Goal: Book appointment/travel/reservation

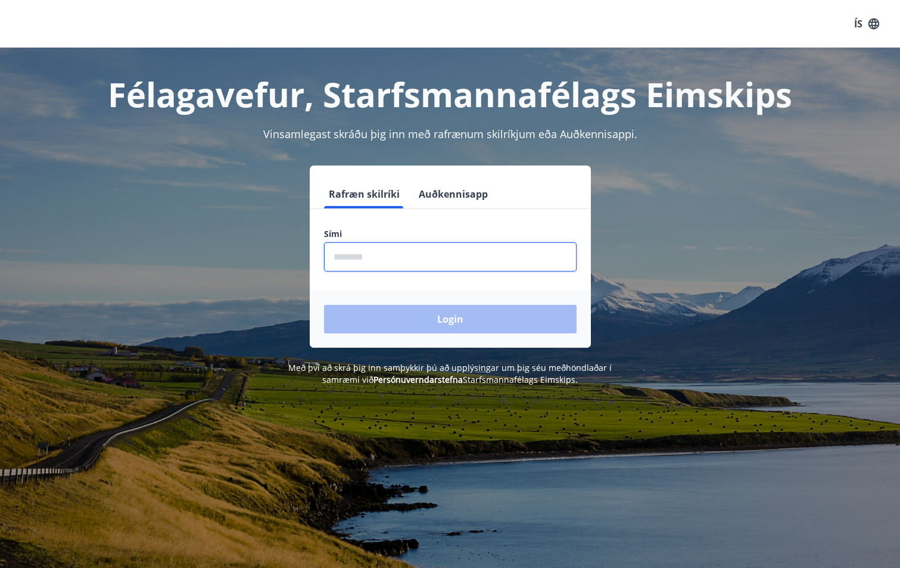
click at [366, 259] on input "phone" at bounding box center [450, 256] width 253 height 29
type input "********"
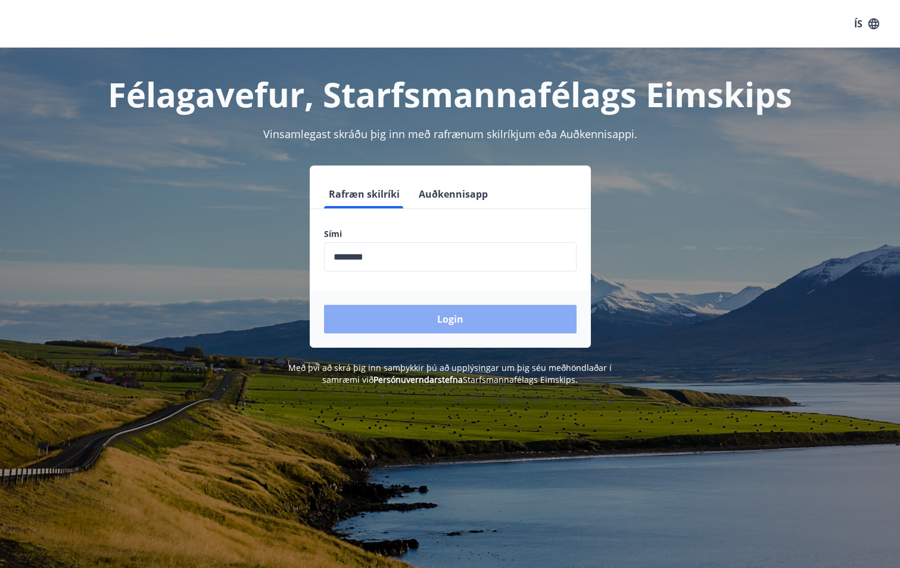
click at [464, 323] on button "Login" at bounding box center [450, 319] width 253 height 29
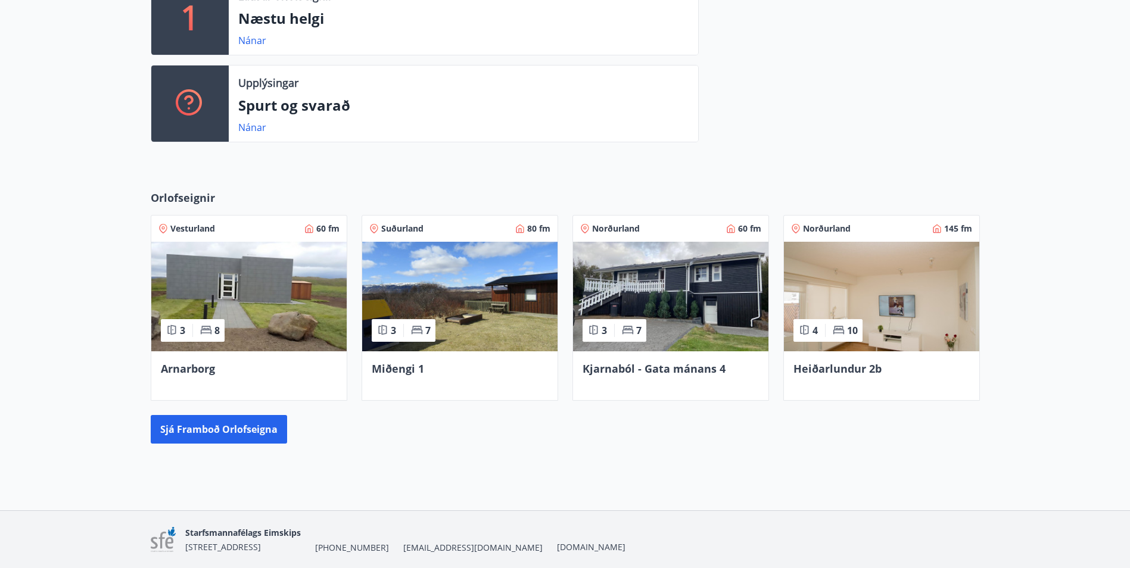
scroll to position [400, 0]
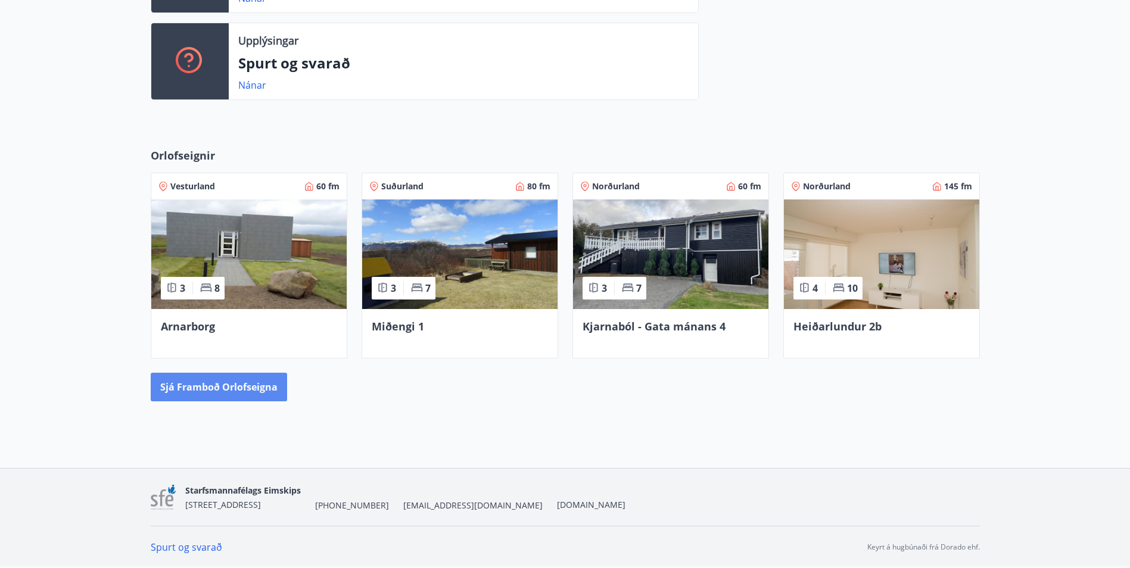
click at [210, 389] on button "Sjá framboð orlofseigna" at bounding box center [219, 387] width 136 height 29
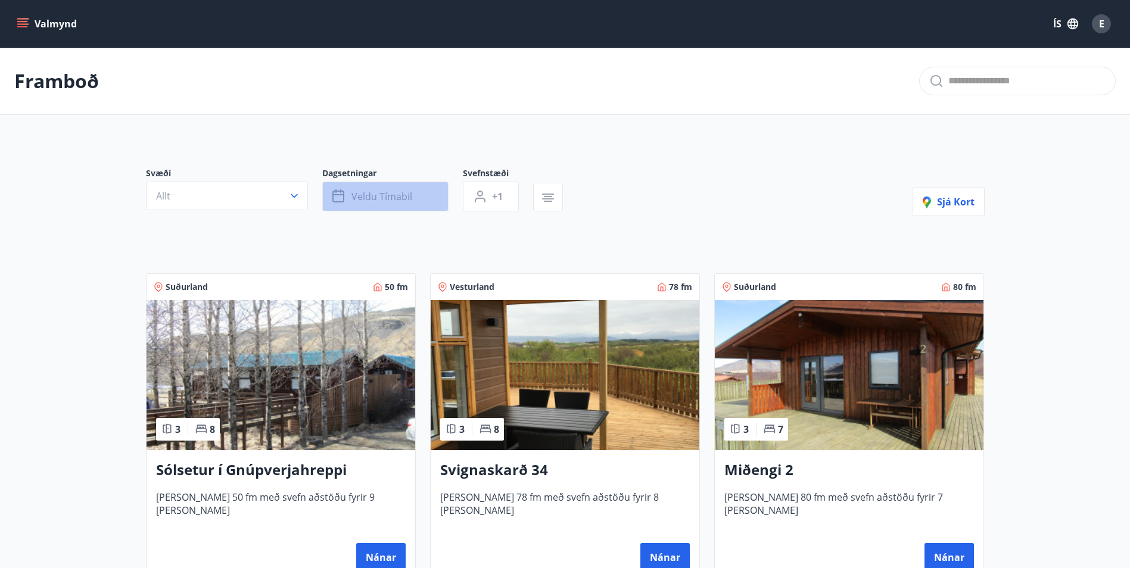
click at [402, 189] on button "Veldu tímabil" at bounding box center [385, 197] width 126 height 30
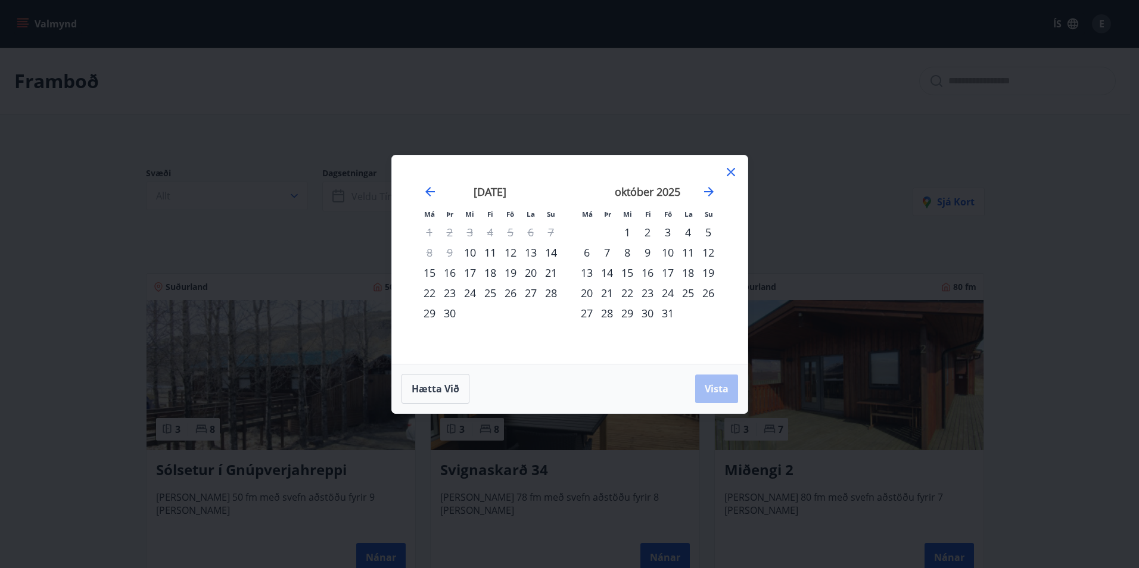
click at [670, 253] on div "10" at bounding box center [668, 252] width 20 height 20
click at [709, 252] on div "12" at bounding box center [708, 252] width 20 height 20
click at [708, 392] on span "Vista" at bounding box center [717, 388] width 24 height 13
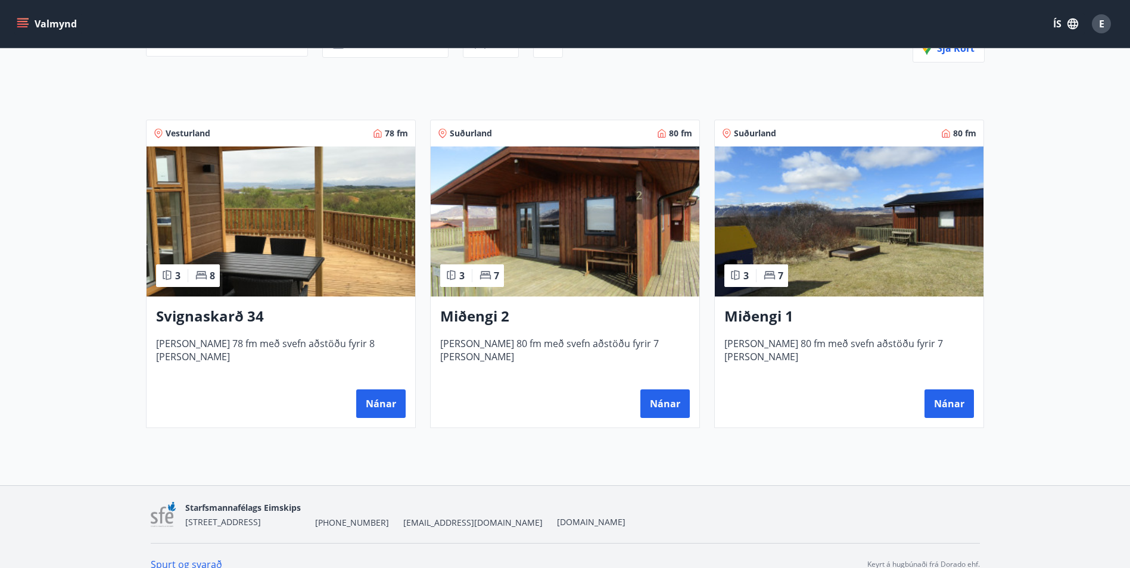
scroll to position [171, 0]
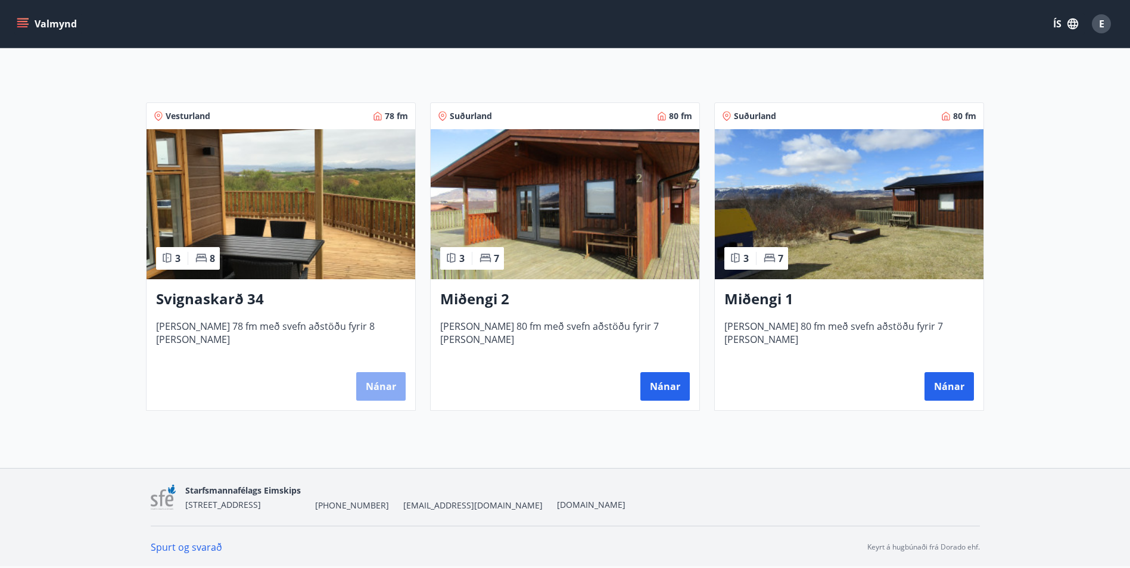
click at [376, 381] on button "Nánar" at bounding box center [380, 386] width 49 height 29
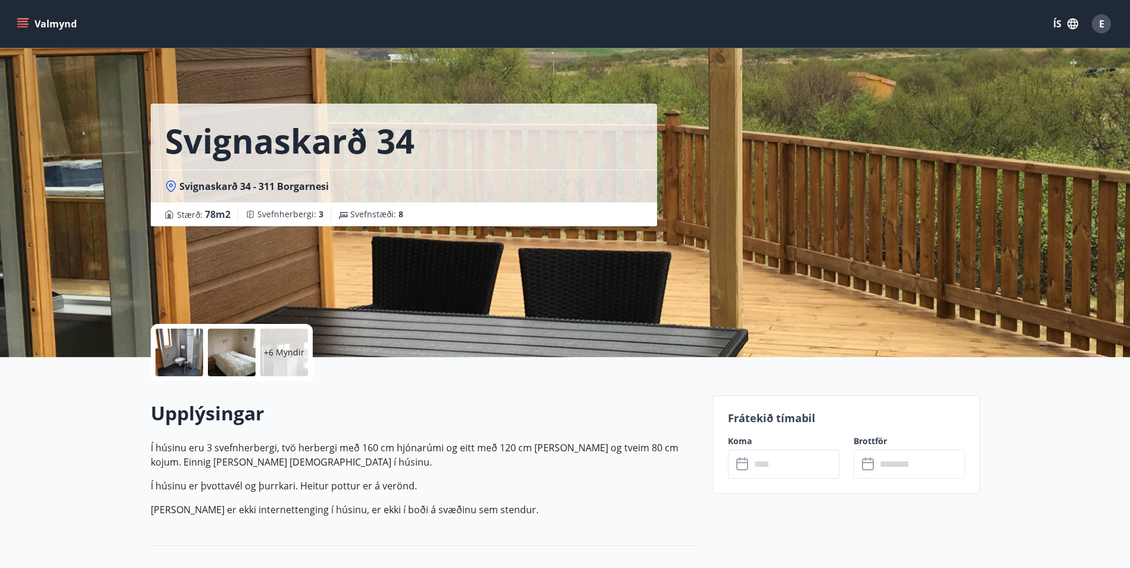
click at [179, 340] on div at bounding box center [179, 353] width 48 height 48
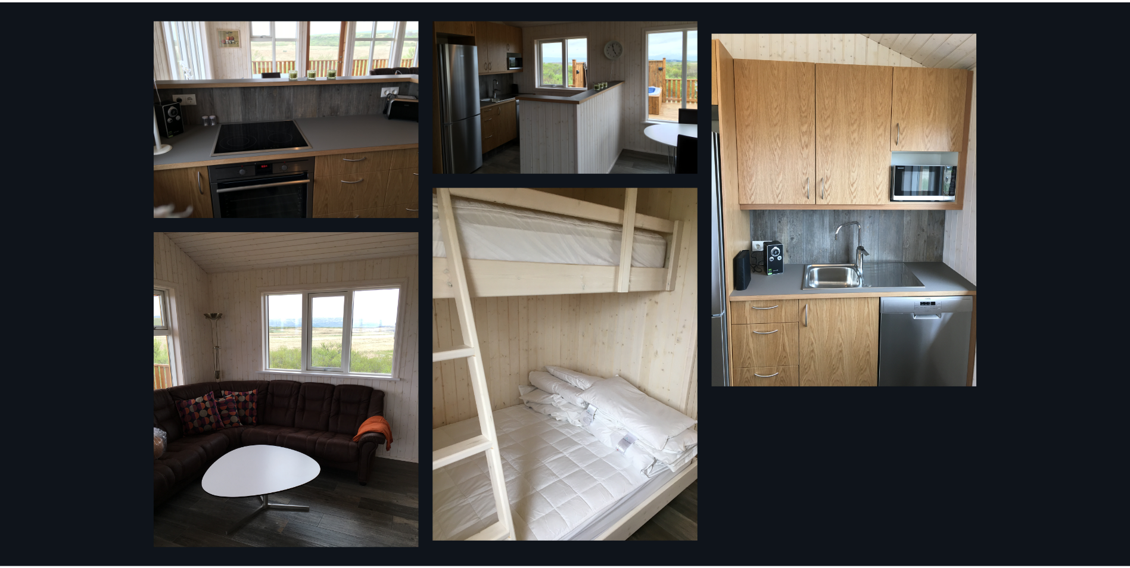
scroll to position [876, 0]
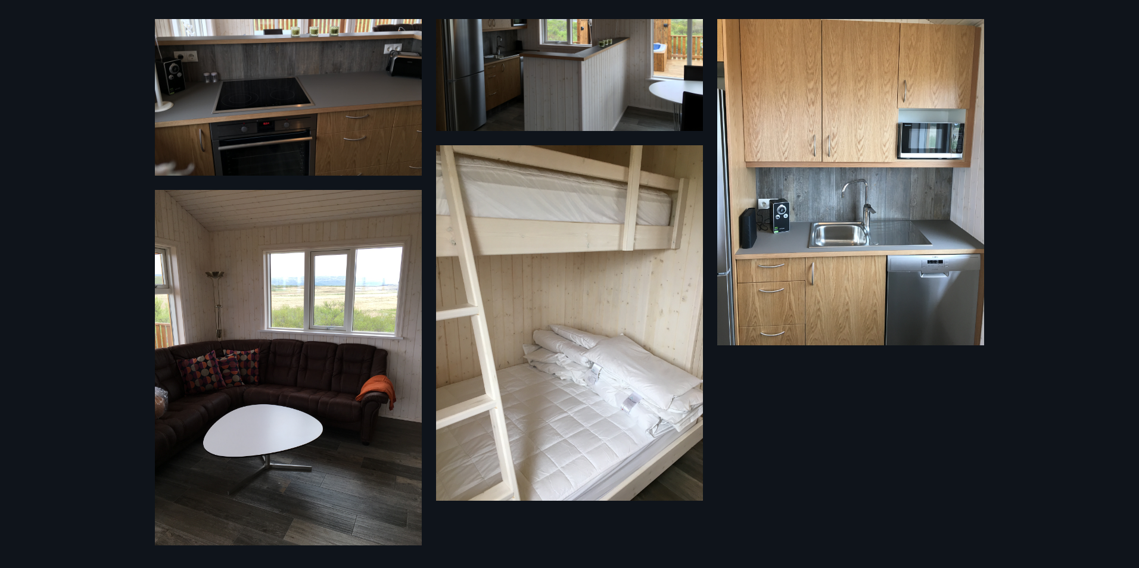
click at [1069, 74] on div "12 Myndir" at bounding box center [569, 284] width 1139 height 568
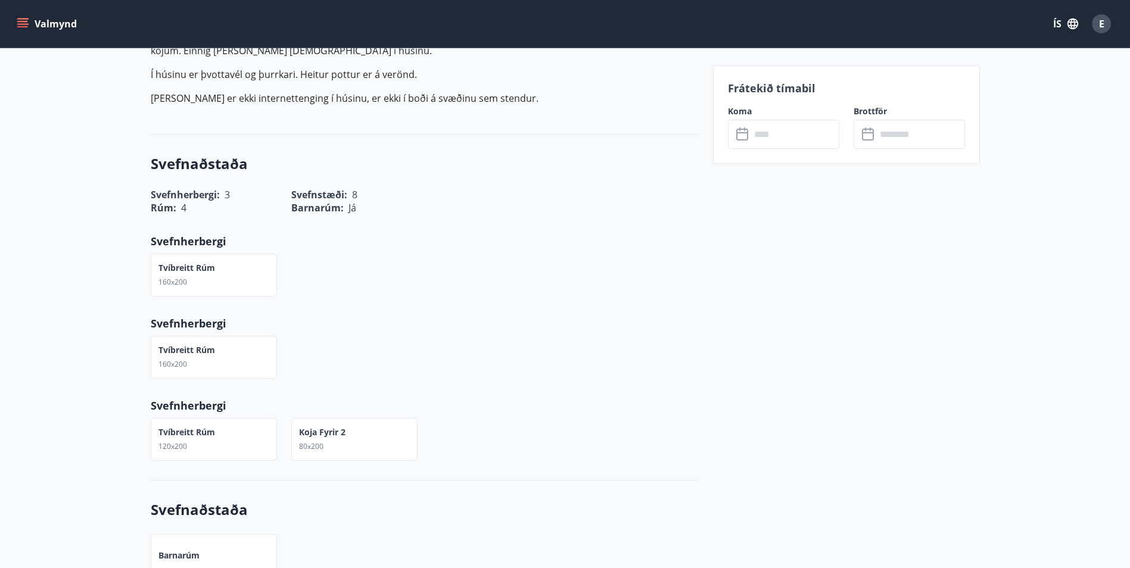
scroll to position [417, 0]
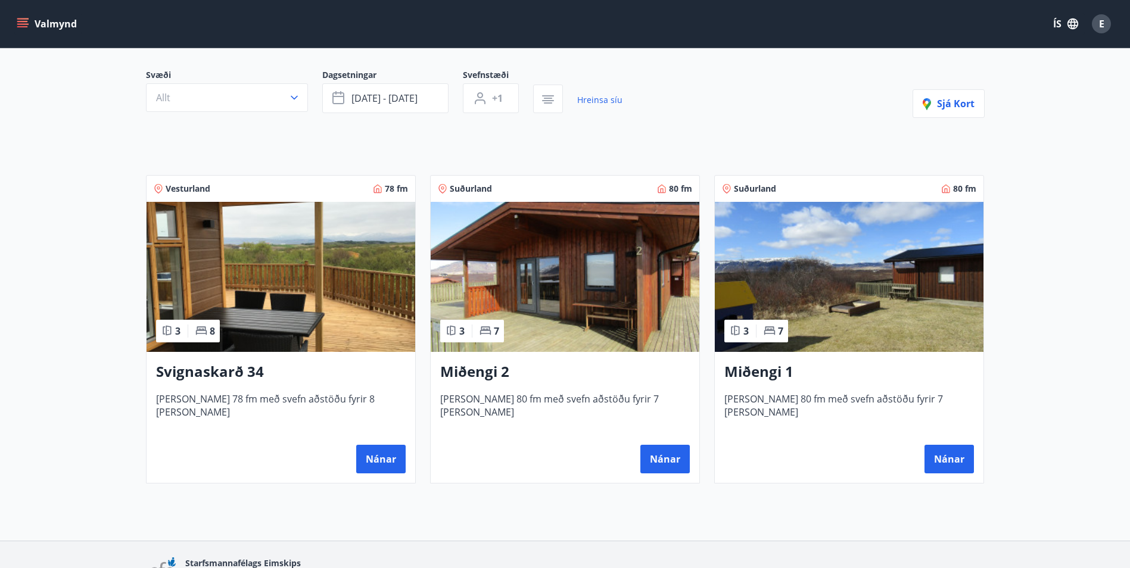
scroll to position [119, 0]
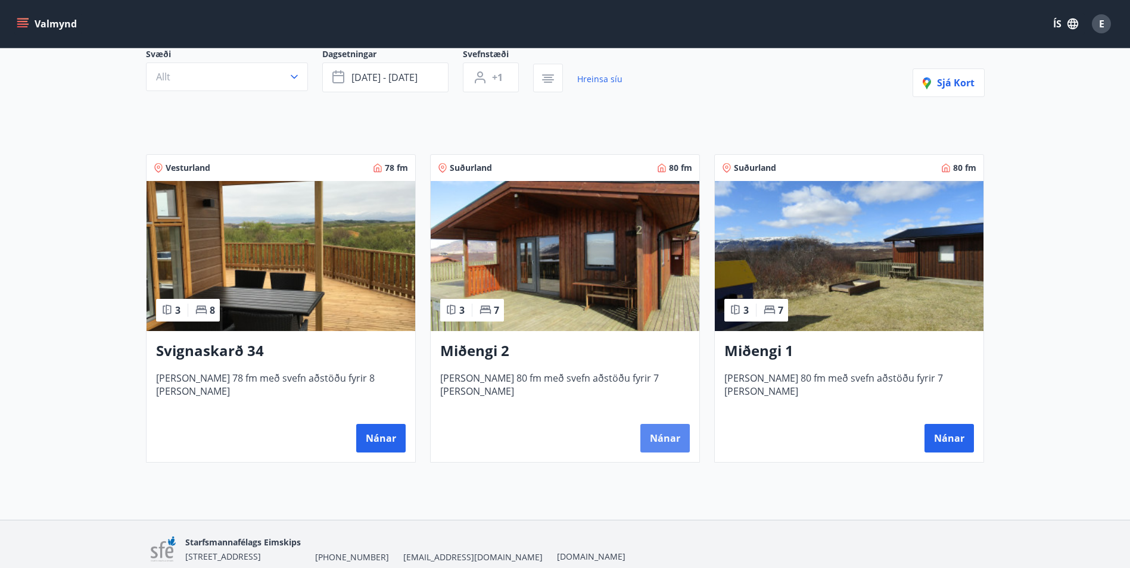
click at [673, 444] on button "Nánar" at bounding box center [664, 438] width 49 height 29
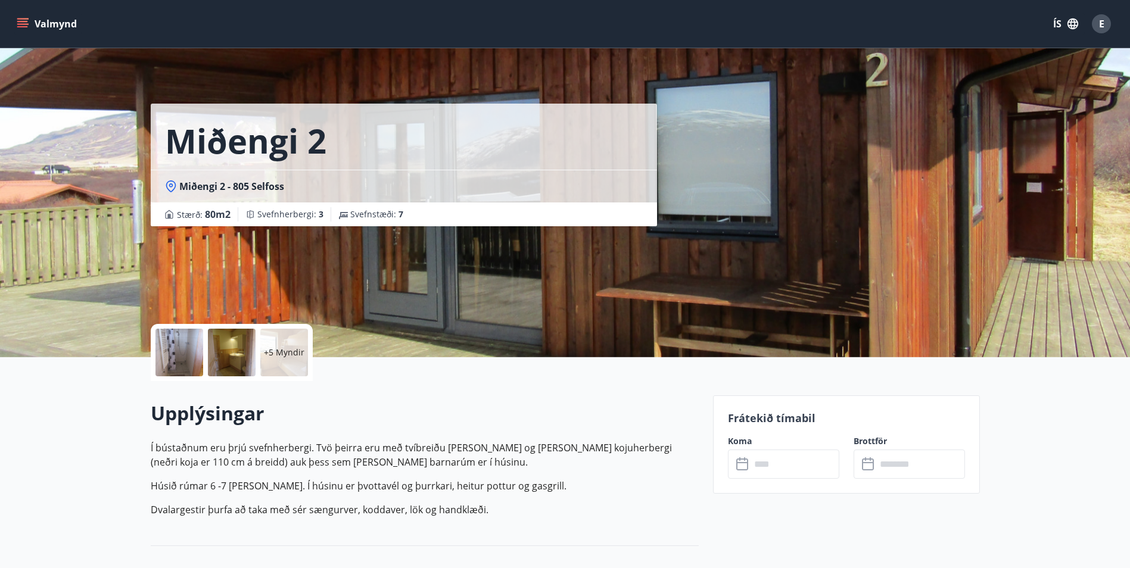
click at [189, 350] on div at bounding box center [179, 353] width 48 height 48
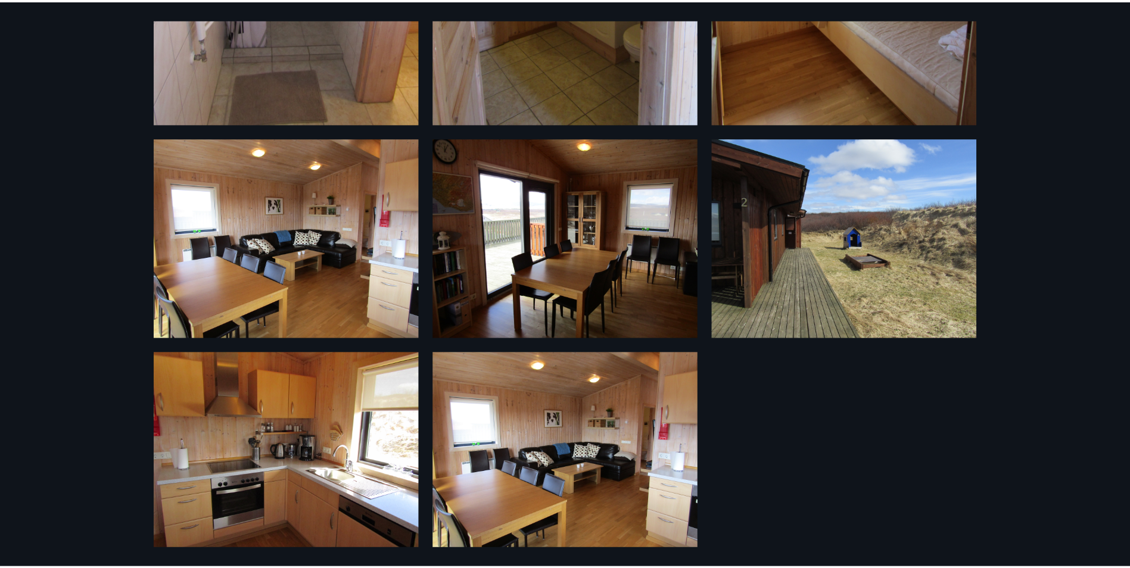
scroll to position [520, 0]
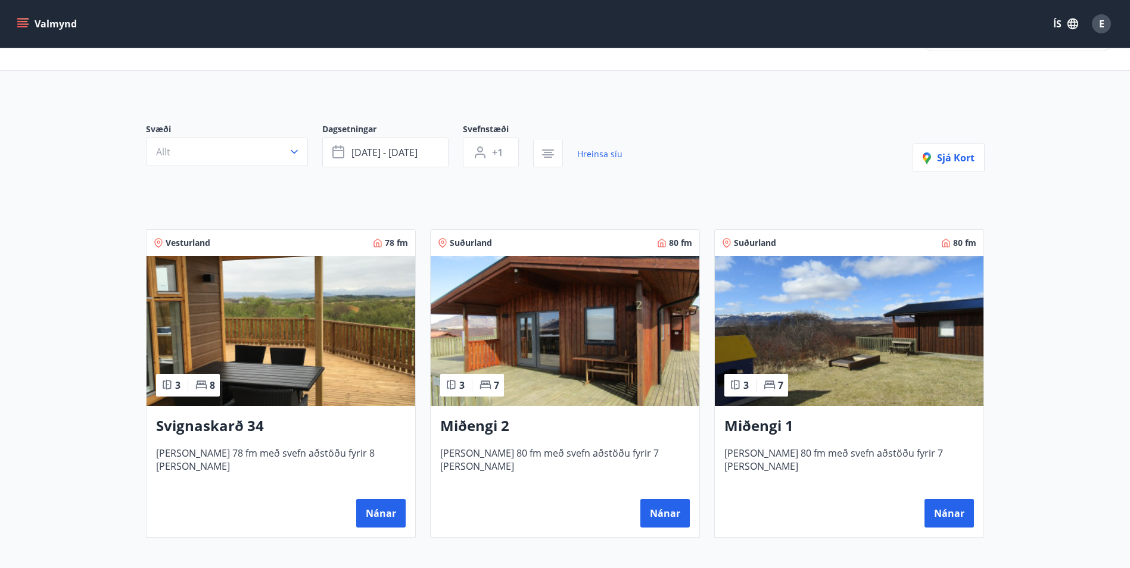
scroll to position [171, 0]
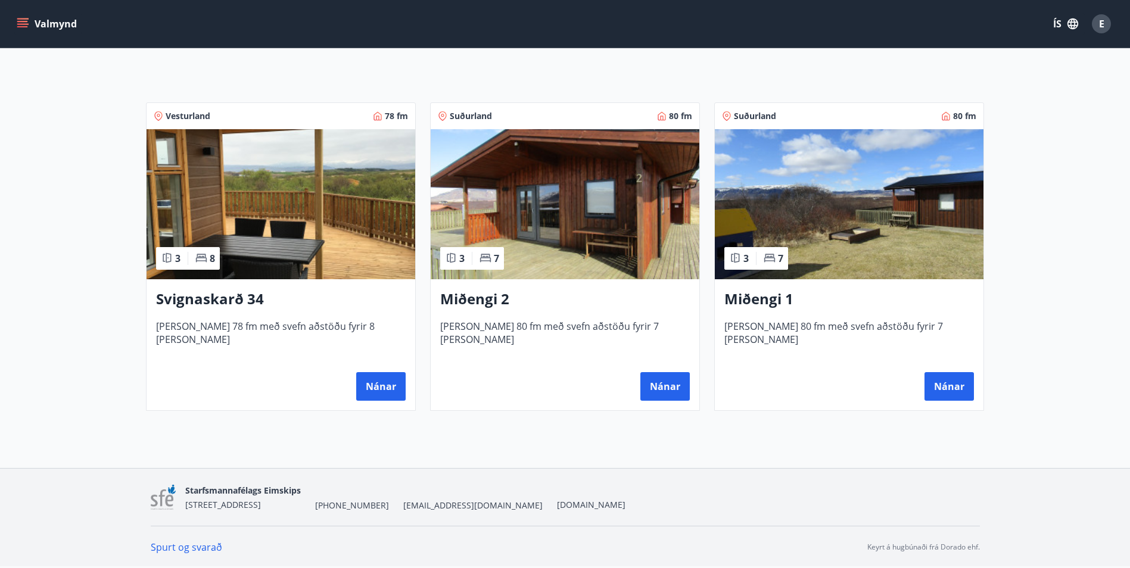
click at [849, 217] on img at bounding box center [849, 204] width 269 height 150
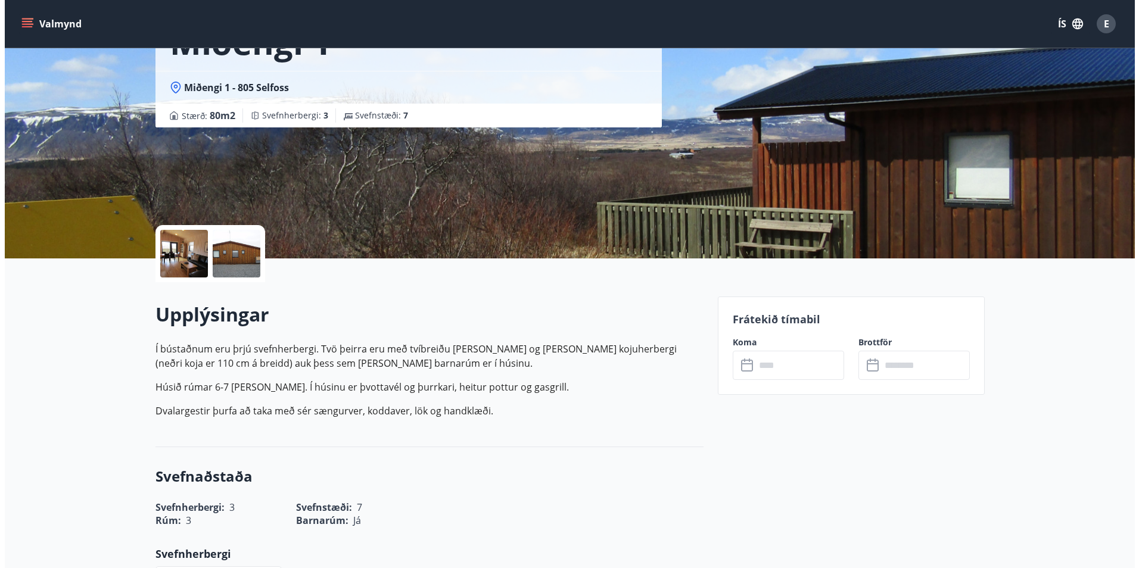
scroll to position [179, 0]
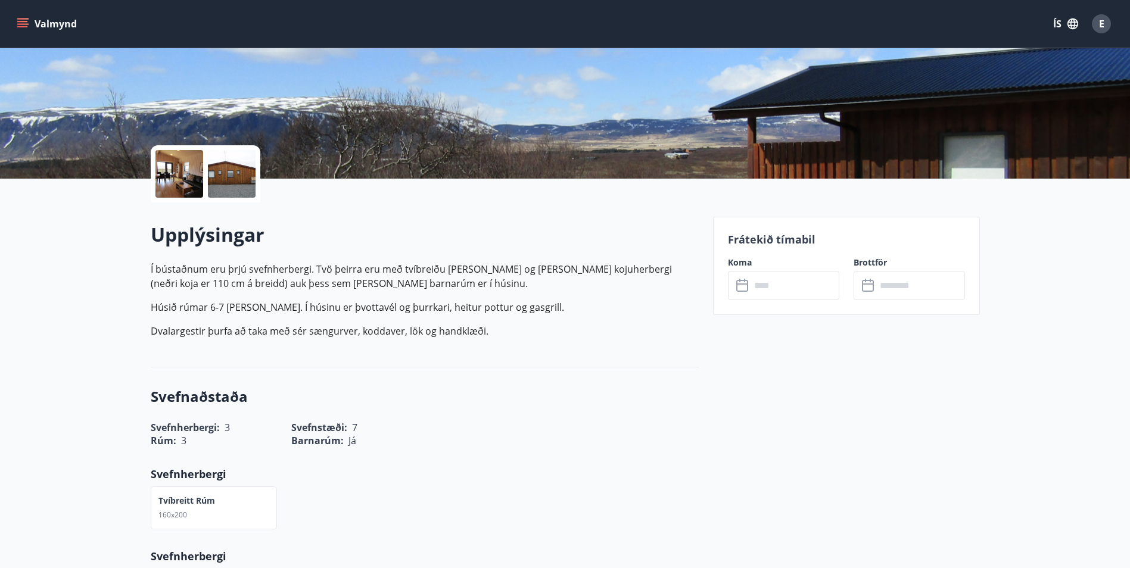
click at [181, 168] on div at bounding box center [179, 174] width 48 height 48
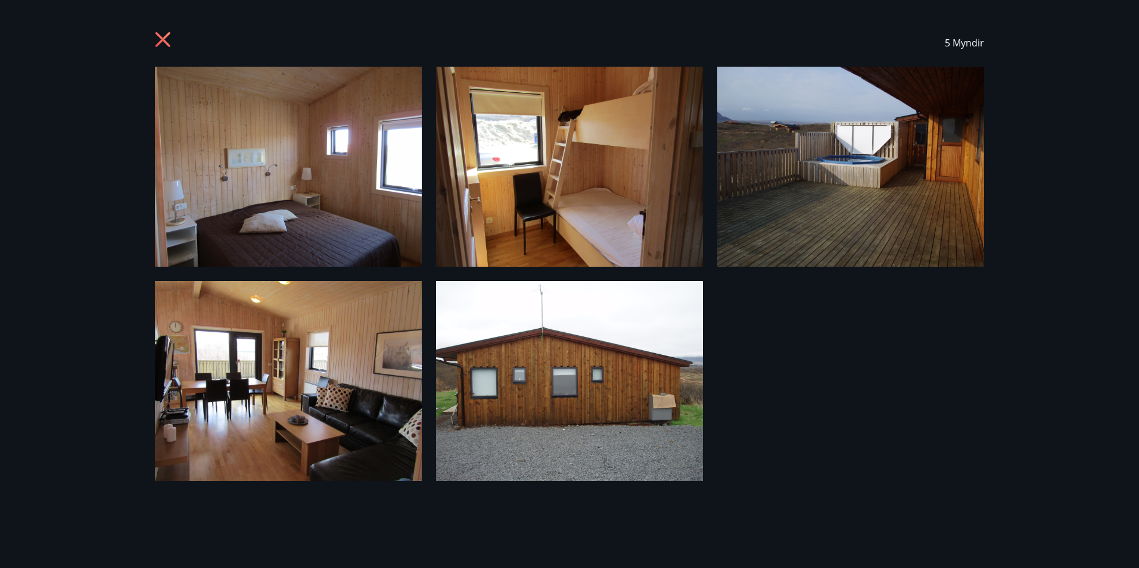
click at [294, 386] on img at bounding box center [288, 381] width 267 height 200
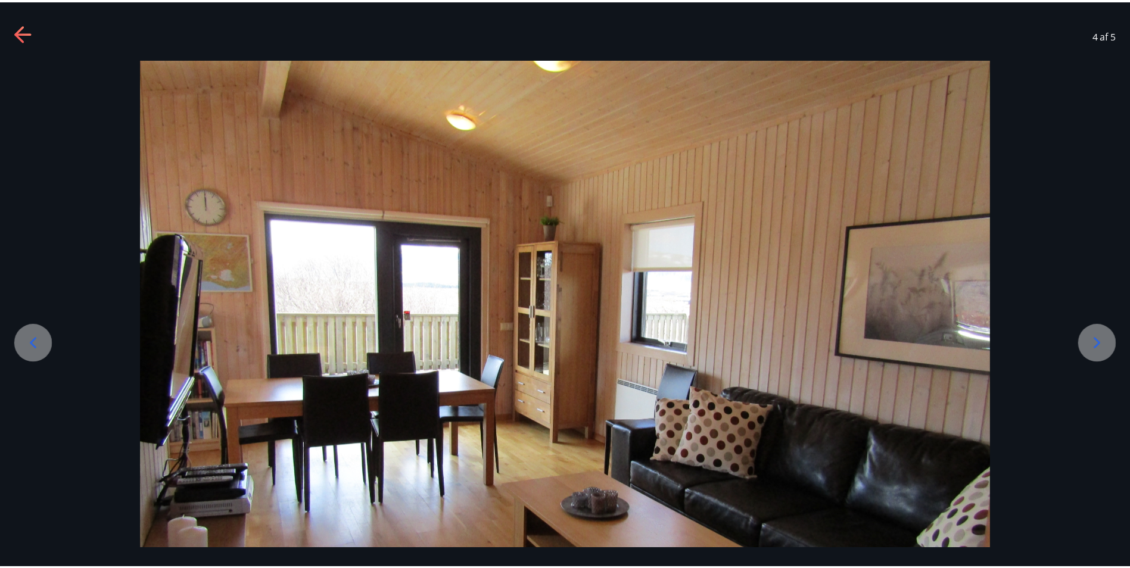
scroll to position [0, 0]
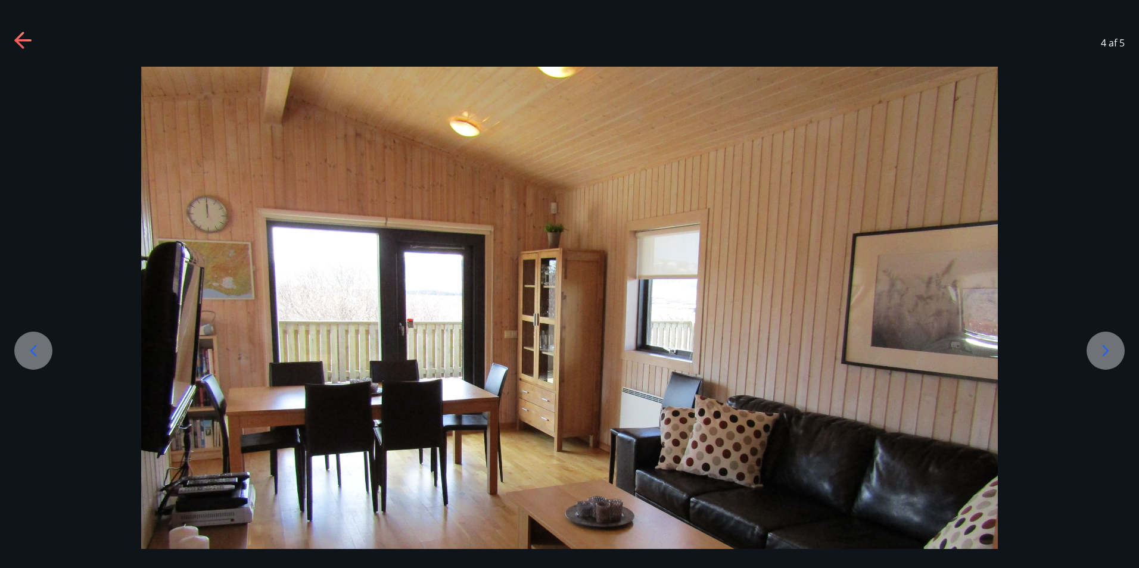
click at [20, 37] on icon at bounding box center [19, 40] width 10 height 17
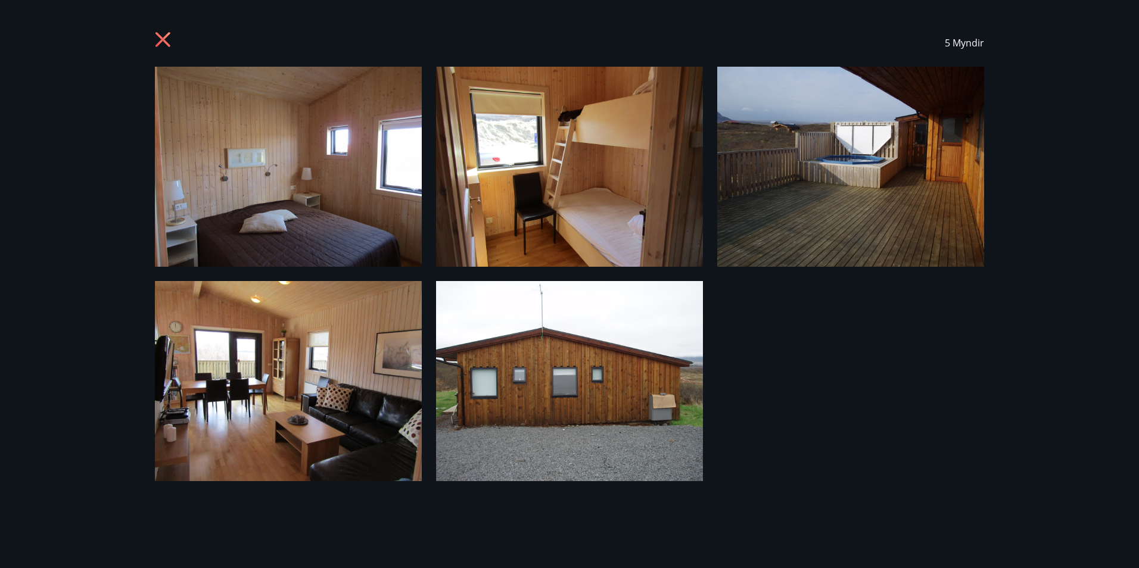
click at [163, 36] on icon at bounding box center [164, 41] width 19 height 19
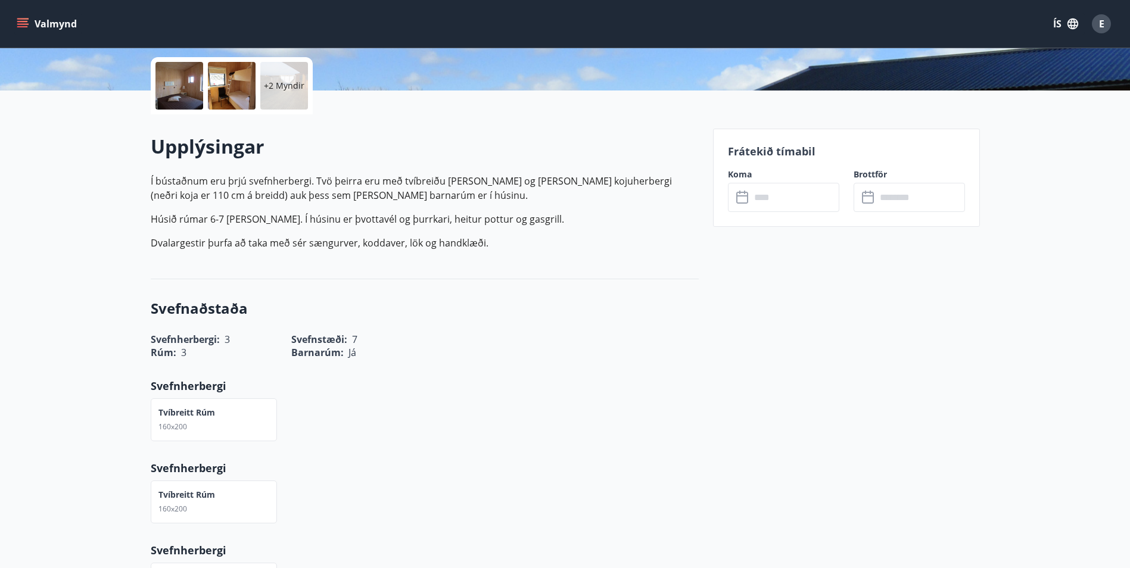
scroll to position [417, 0]
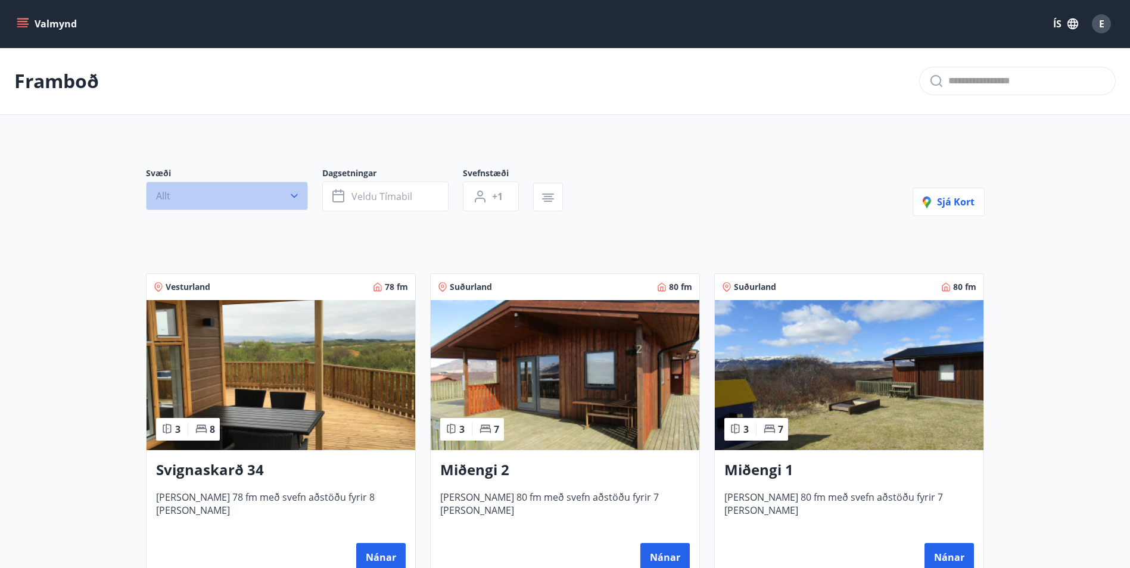
click at [296, 198] on icon "button" at bounding box center [294, 196] width 12 height 12
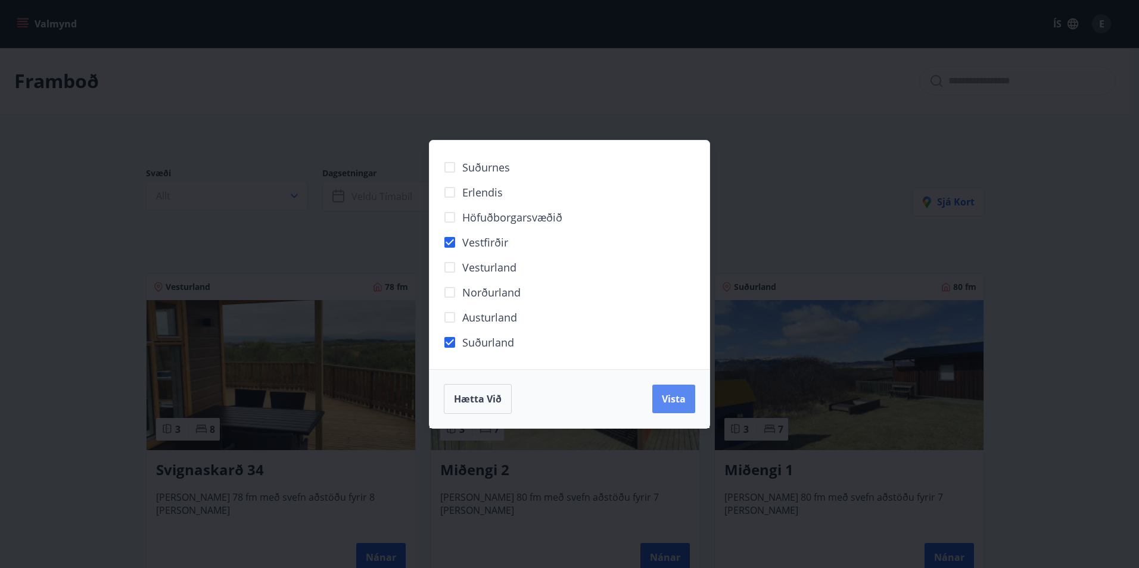
click at [677, 399] on span "Vista" at bounding box center [674, 399] width 24 height 13
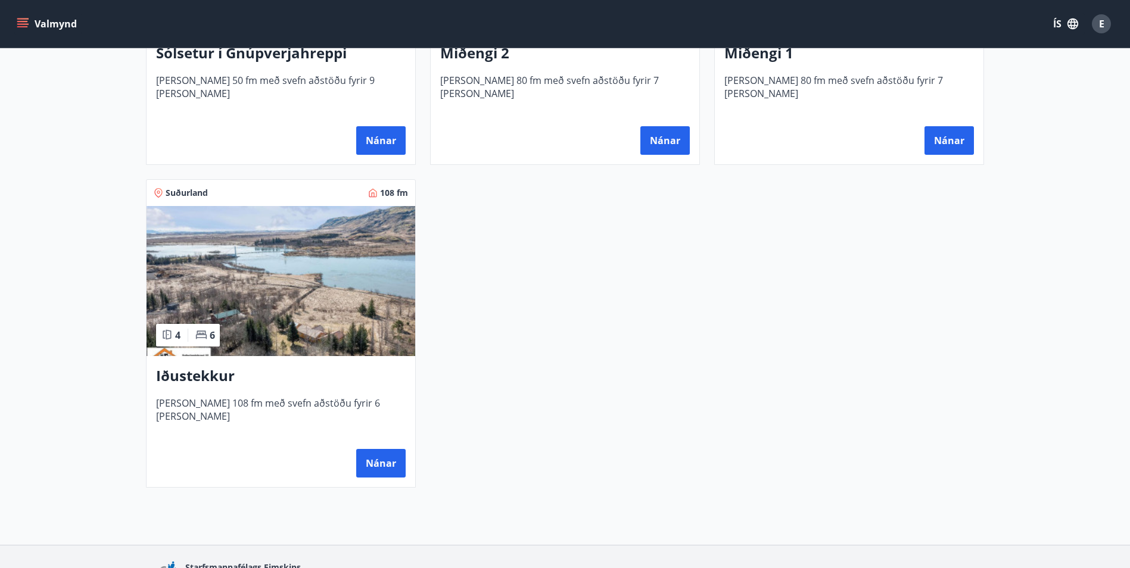
scroll to position [477, 0]
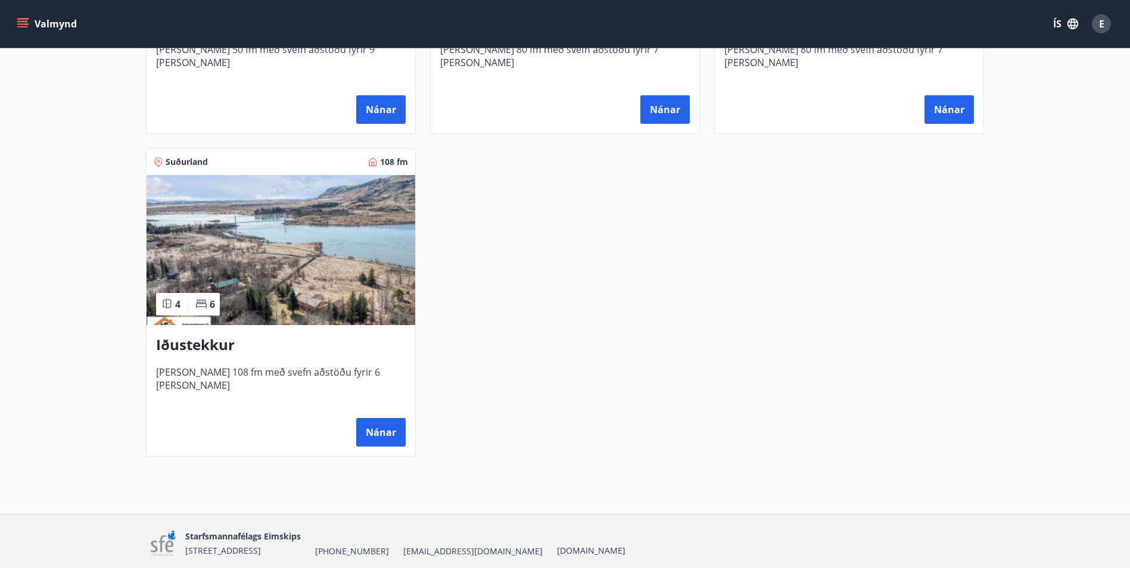
click at [211, 340] on h3 "Iðustekkur" at bounding box center [281, 345] width 250 height 21
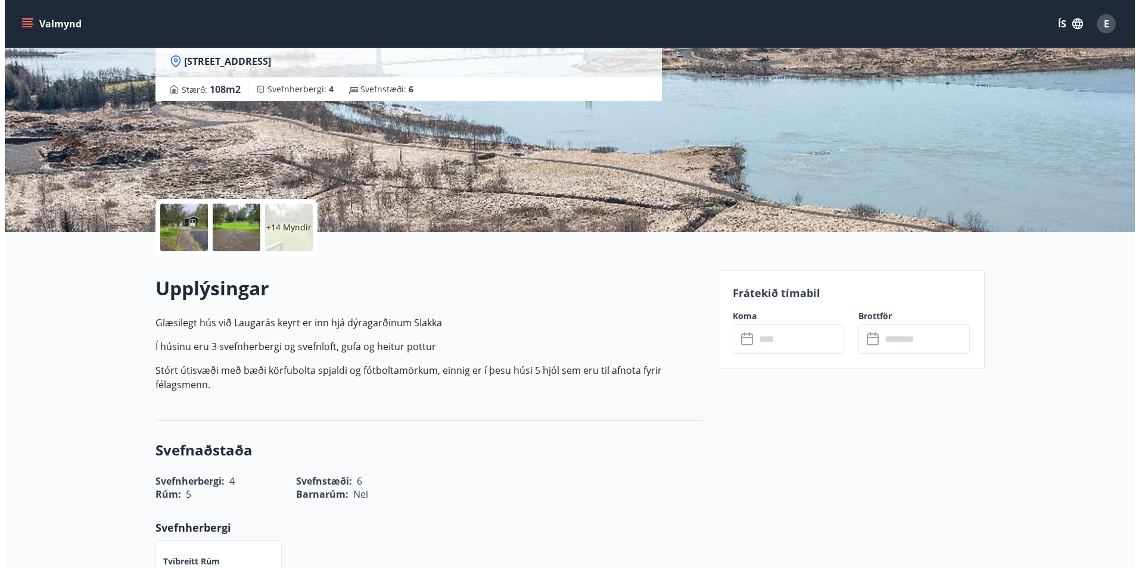
scroll to position [179, 0]
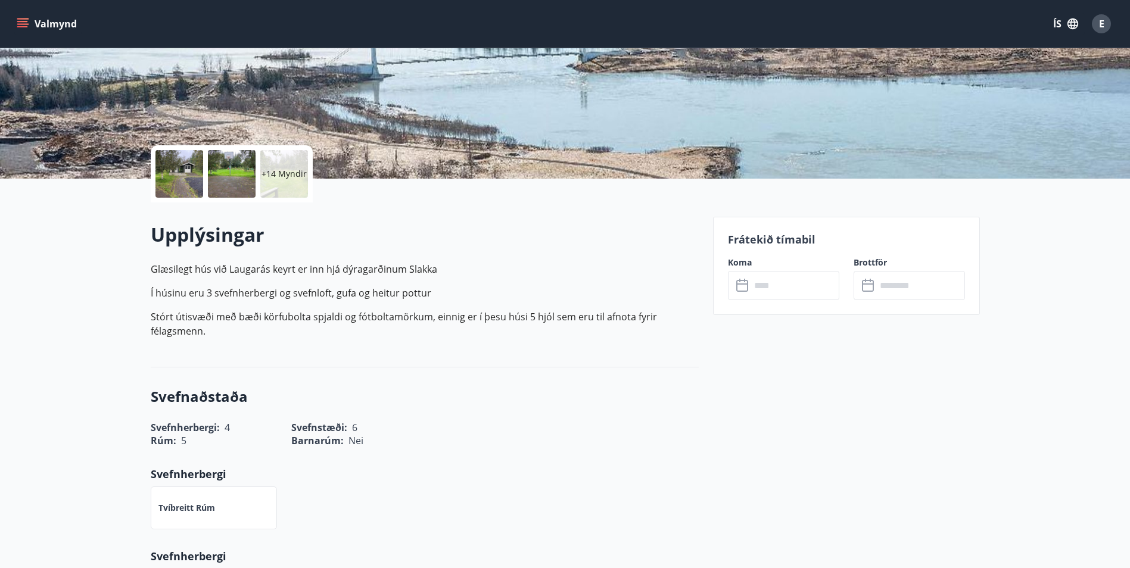
click at [199, 162] on div at bounding box center [179, 174] width 48 height 48
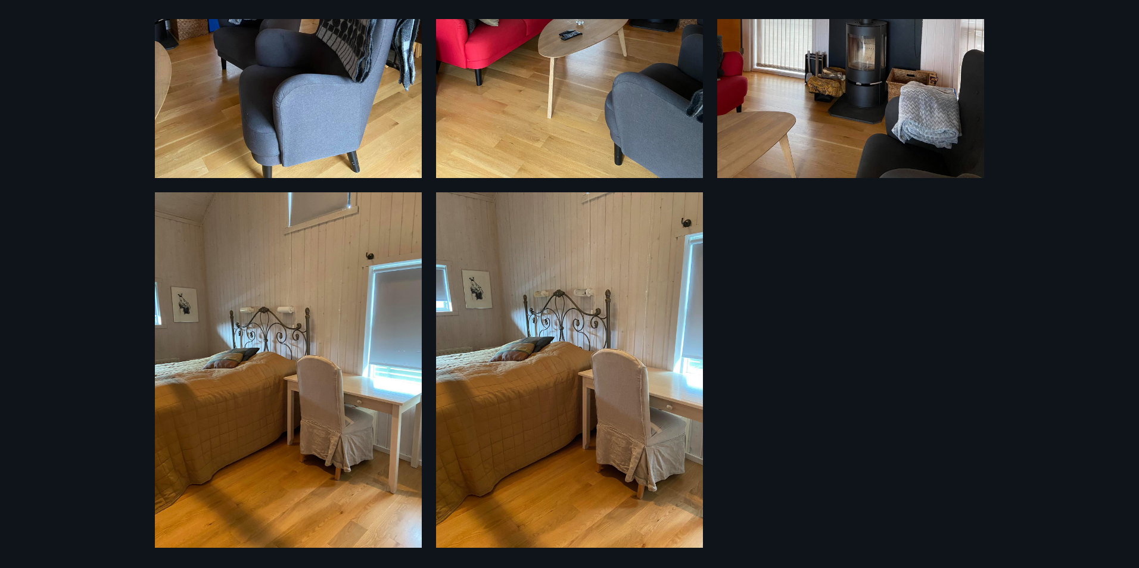
scroll to position [2096, 0]
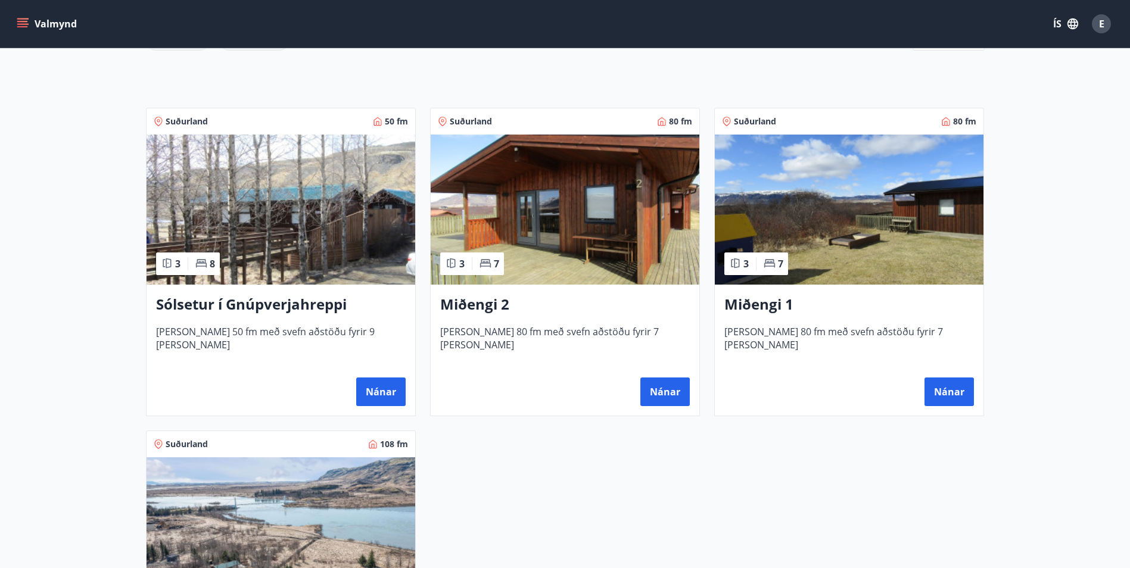
scroll to position [240, 0]
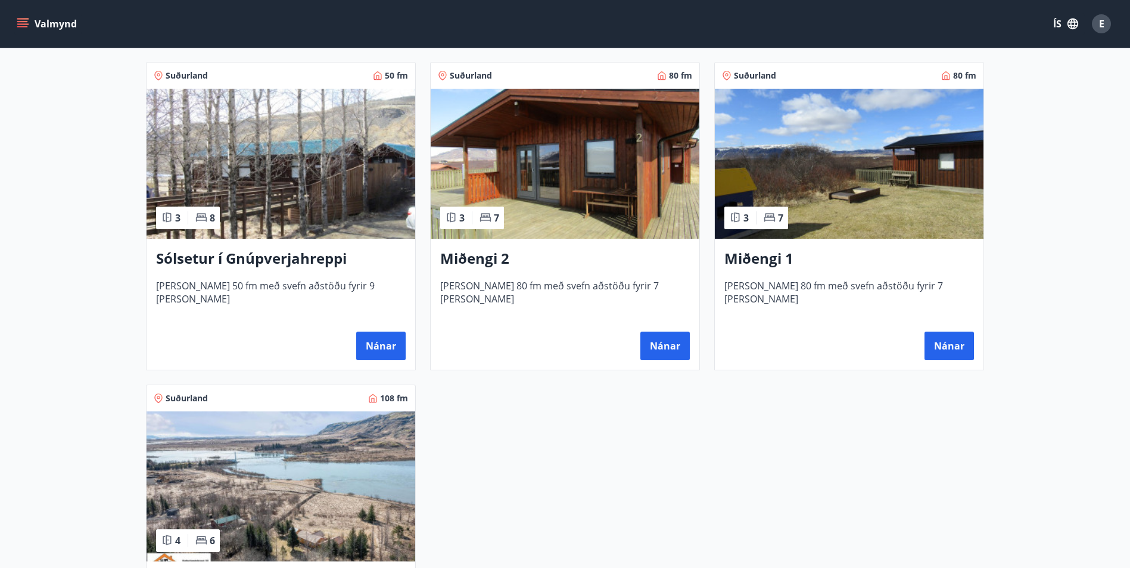
click at [239, 259] on h3 "Sólsetur í Gnúpverjahreppi" at bounding box center [281, 258] width 250 height 21
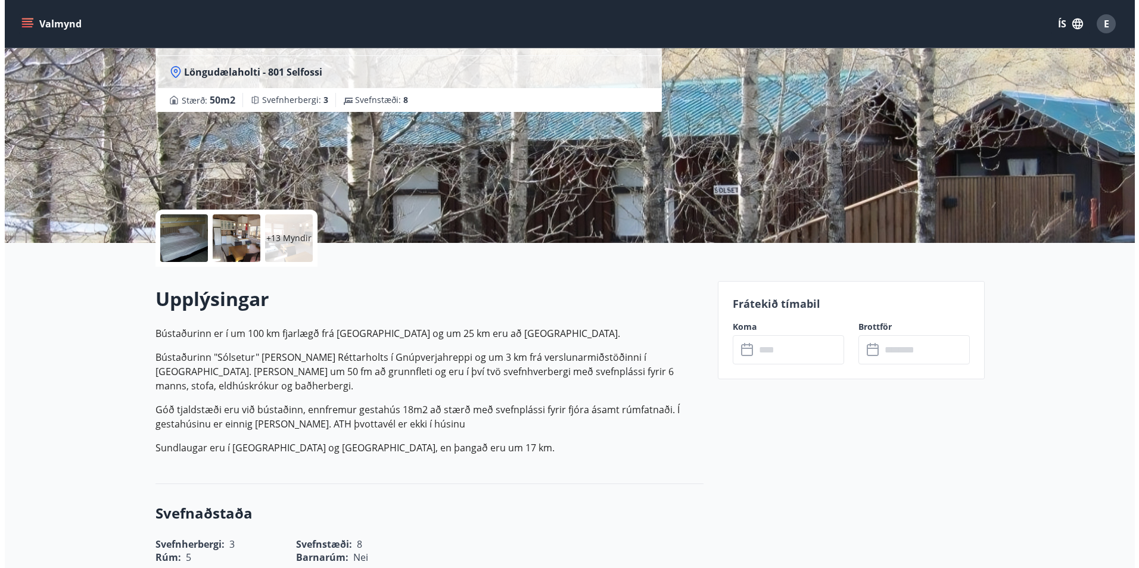
scroll to position [119, 0]
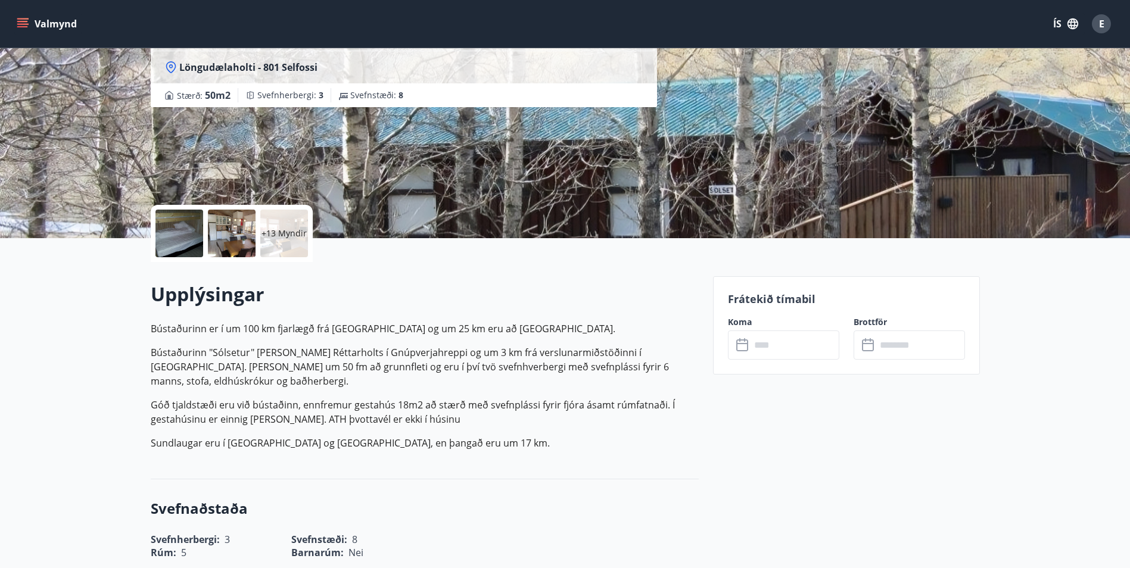
click at [169, 245] on div at bounding box center [179, 234] width 48 height 48
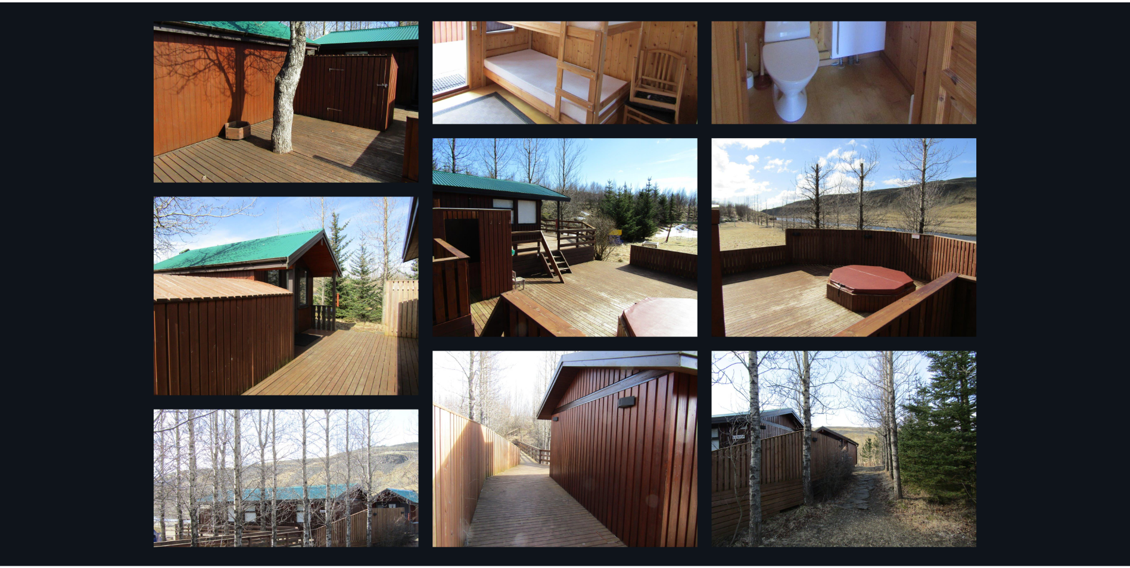
scroll to position [1008, 0]
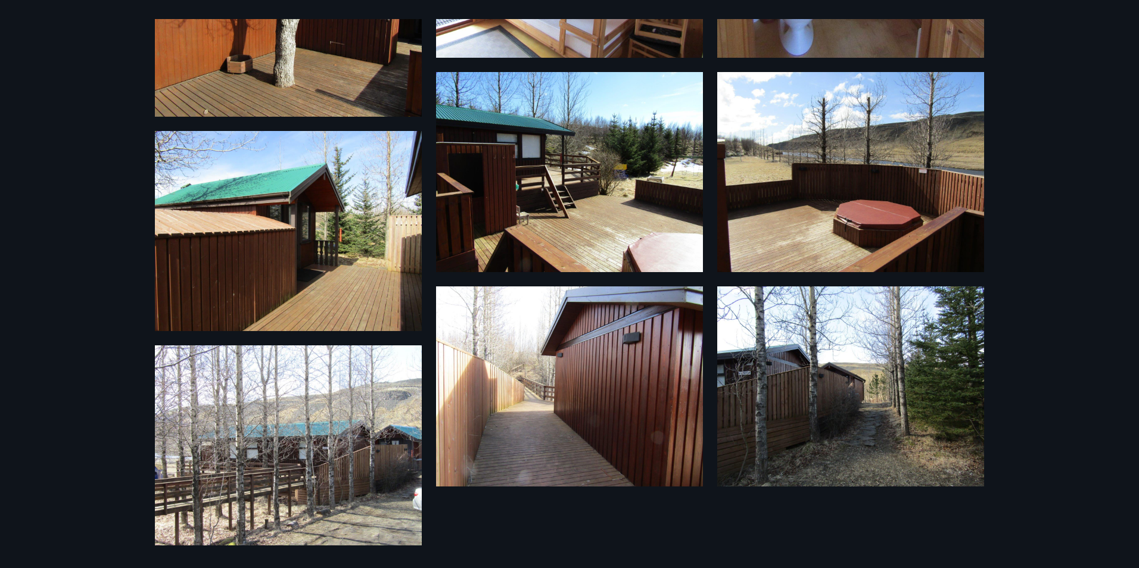
drag, startPoint x: 76, startPoint y: 72, endPoint x: 48, endPoint y: 51, distance: 34.4
click at [67, 70] on div "19 Myndir" at bounding box center [569, 284] width 1139 height 568
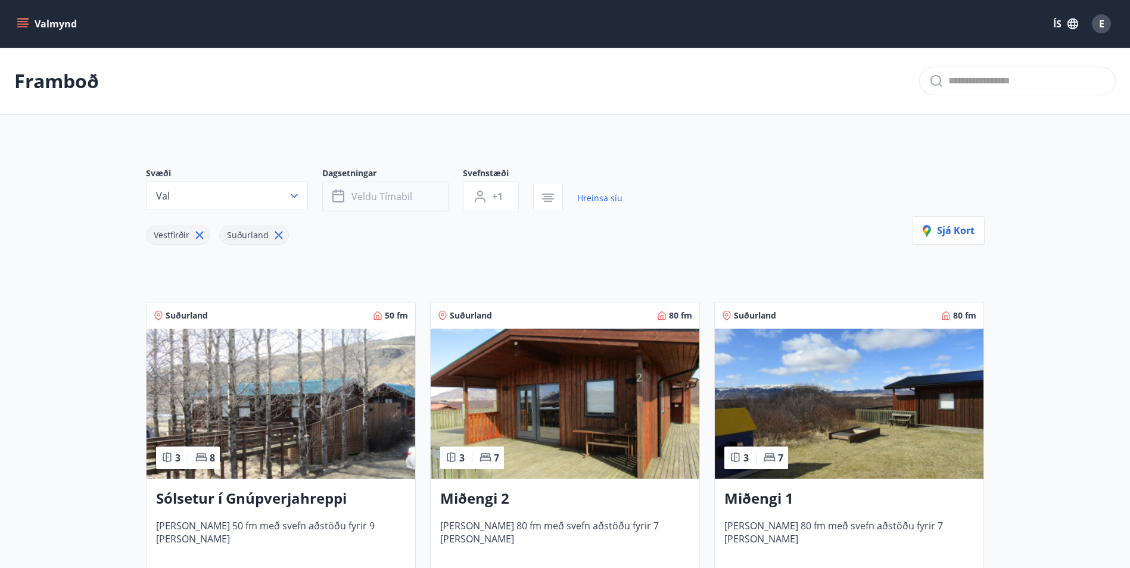
click at [413, 192] on button "Veldu tímabil" at bounding box center [385, 197] width 126 height 30
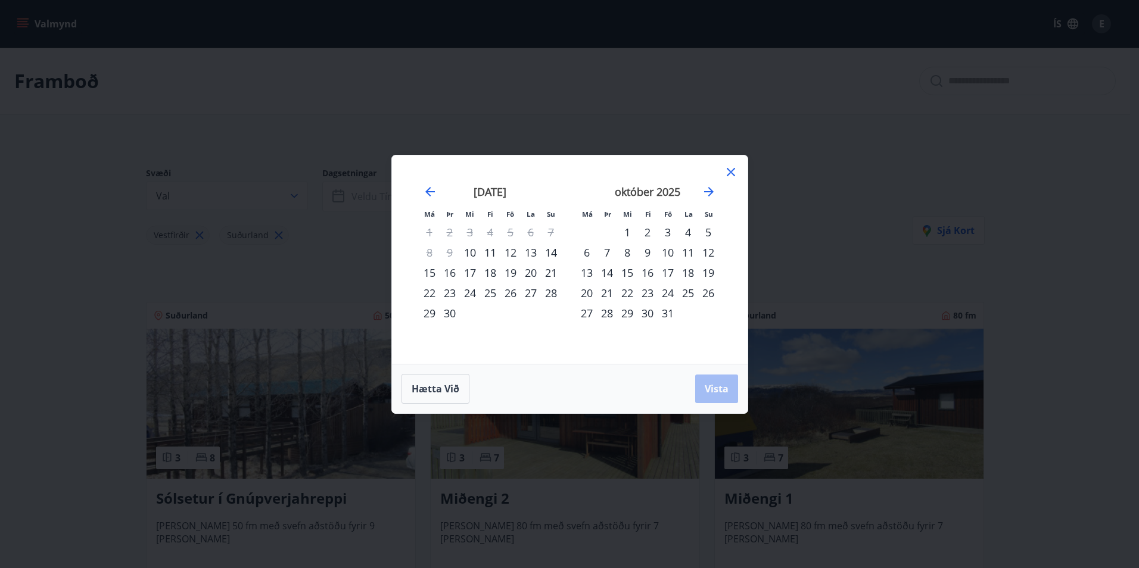
click at [668, 269] on div "17" at bounding box center [668, 273] width 20 height 20
click at [706, 268] on div "19" at bounding box center [708, 273] width 20 height 20
click at [708, 387] on span "Vista" at bounding box center [717, 388] width 24 height 13
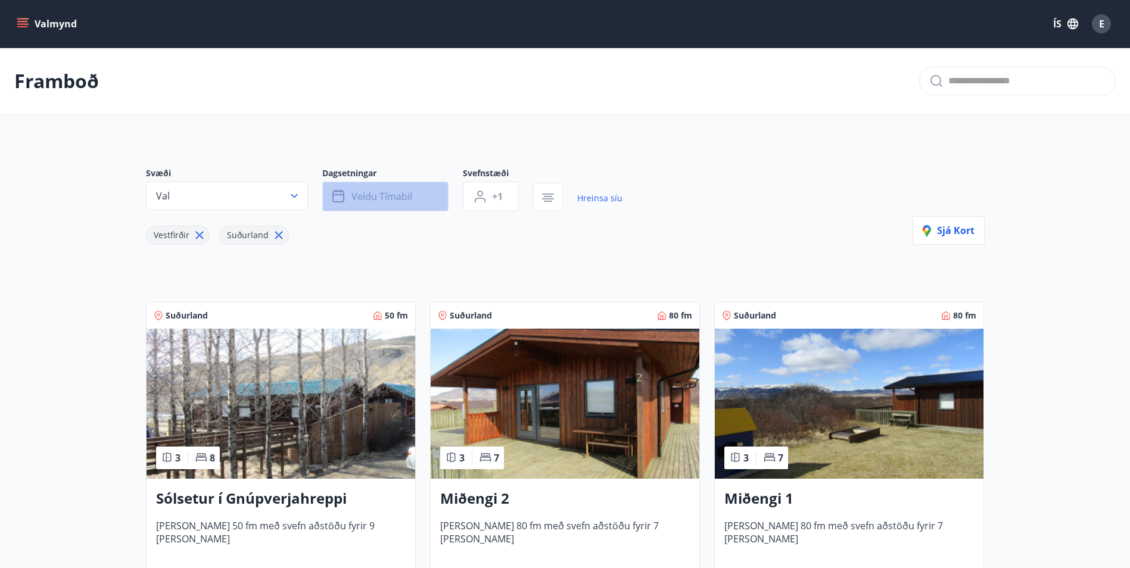
click at [419, 195] on button "Veldu tímabil" at bounding box center [385, 197] width 126 height 30
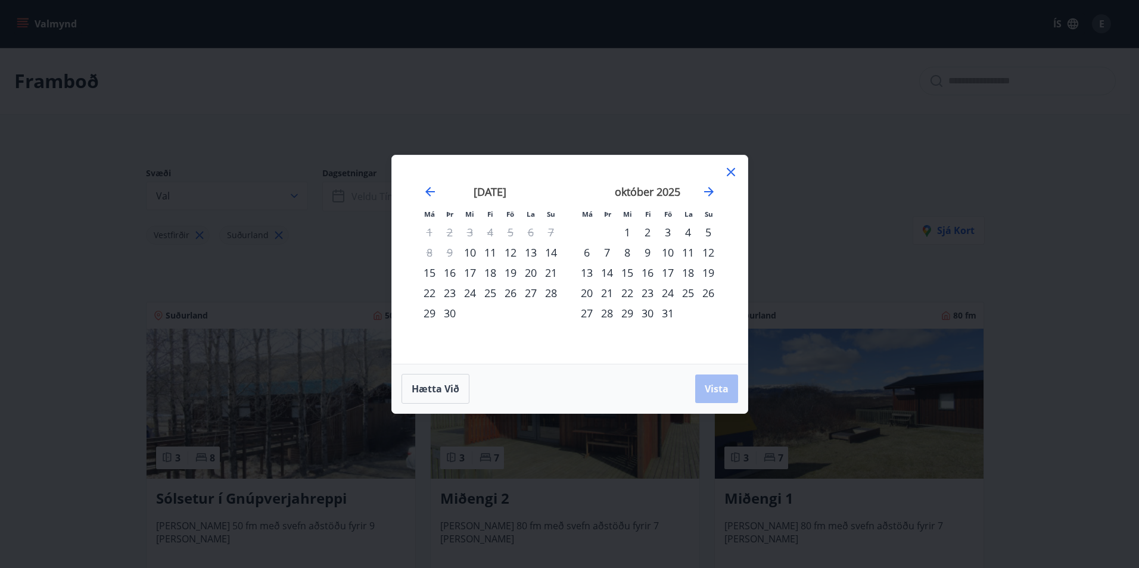
click at [669, 251] on div "10" at bounding box center [668, 252] width 20 height 20
click at [707, 250] on div "12" at bounding box center [708, 252] width 20 height 20
click at [714, 385] on span "Vista" at bounding box center [717, 388] width 24 height 13
